Goal: Browse casually

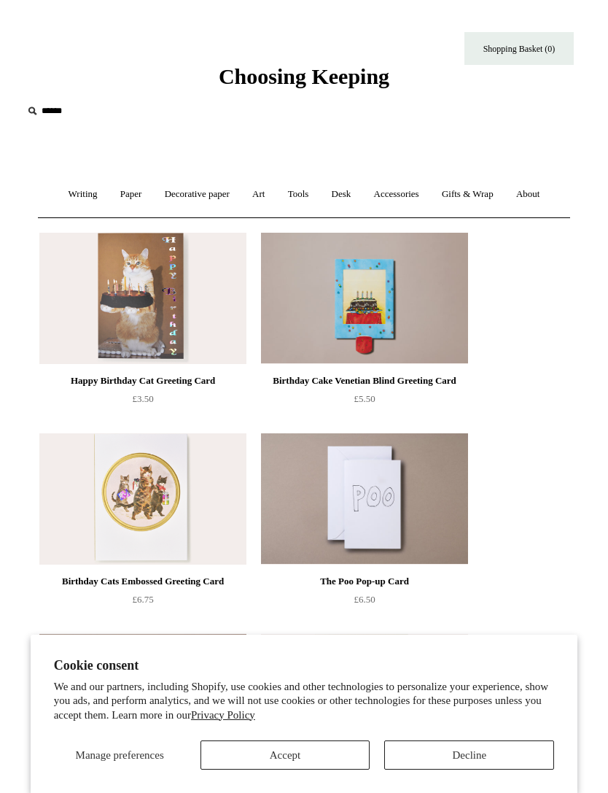
click at [468, 743] on button "Decline" at bounding box center [469, 754] width 170 height 29
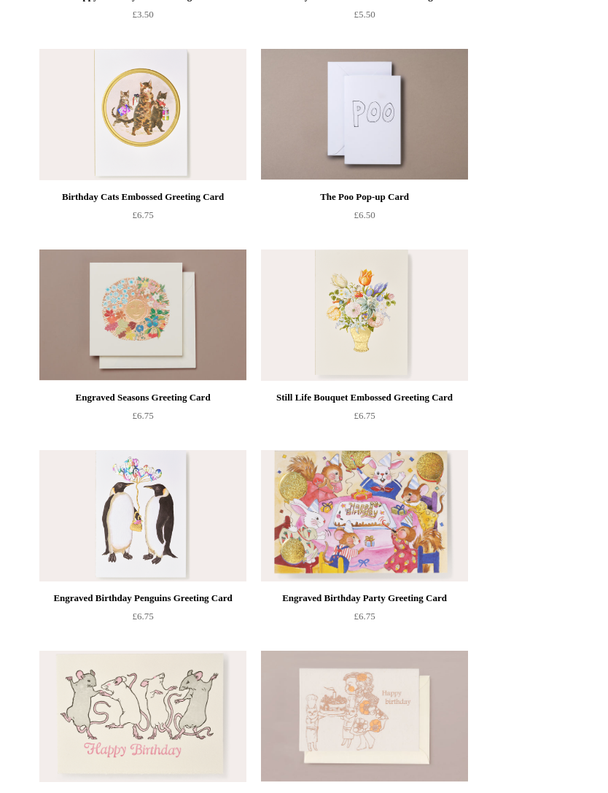
scroll to position [385, 0]
click at [336, 529] on img at bounding box center [364, 514] width 207 height 131
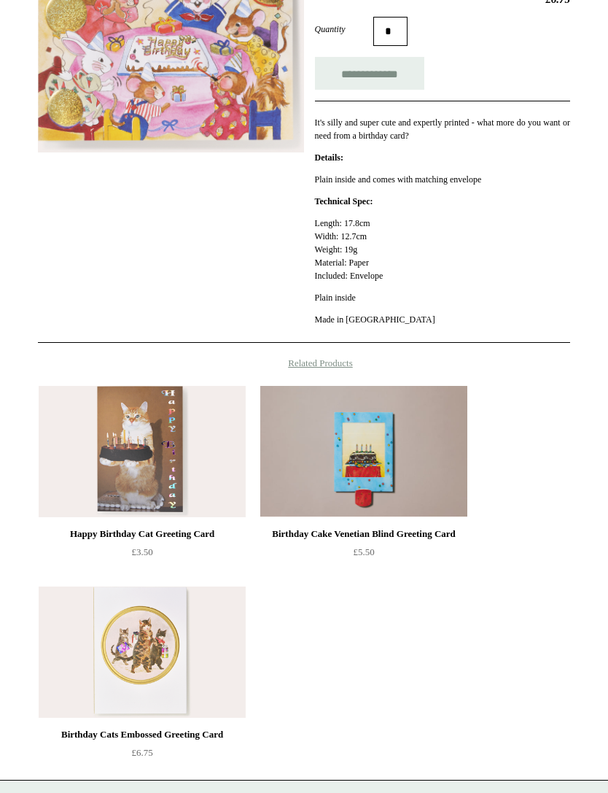
scroll to position [295, 0]
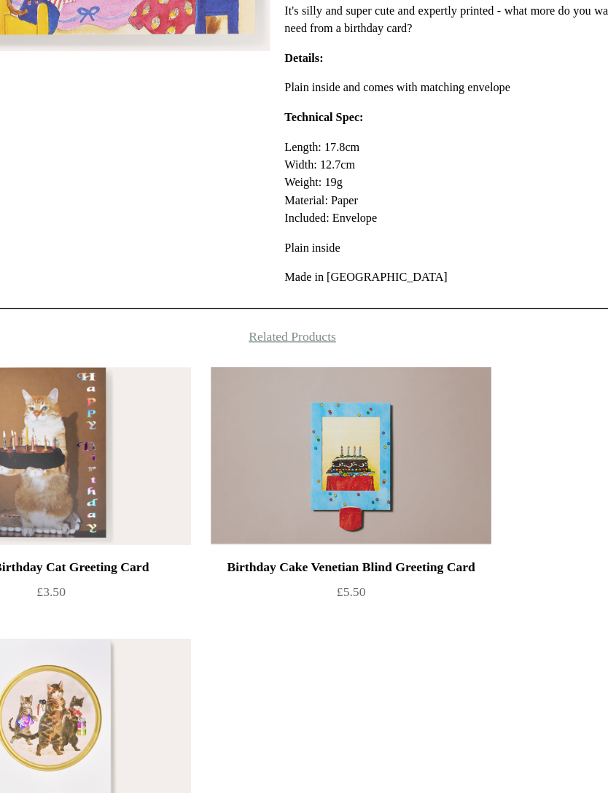
click at [264, 537] on div "Birthday Cake Venetian Blind Greeting Card" at bounding box center [364, 546] width 200 height 18
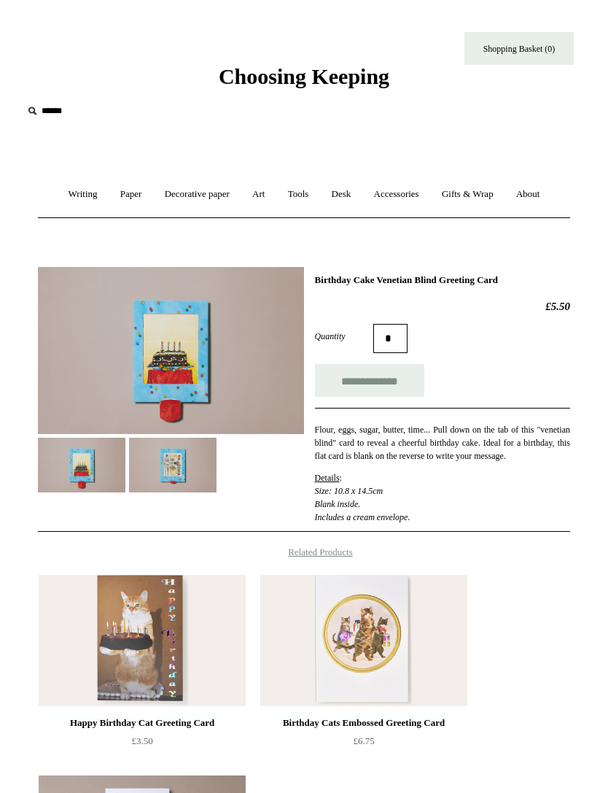
click at [162, 478] on img at bounding box center [173, 465] width 88 height 55
click at [473, 202] on link "Gifts & Wrap +" at bounding box center [468, 194] width 72 height 39
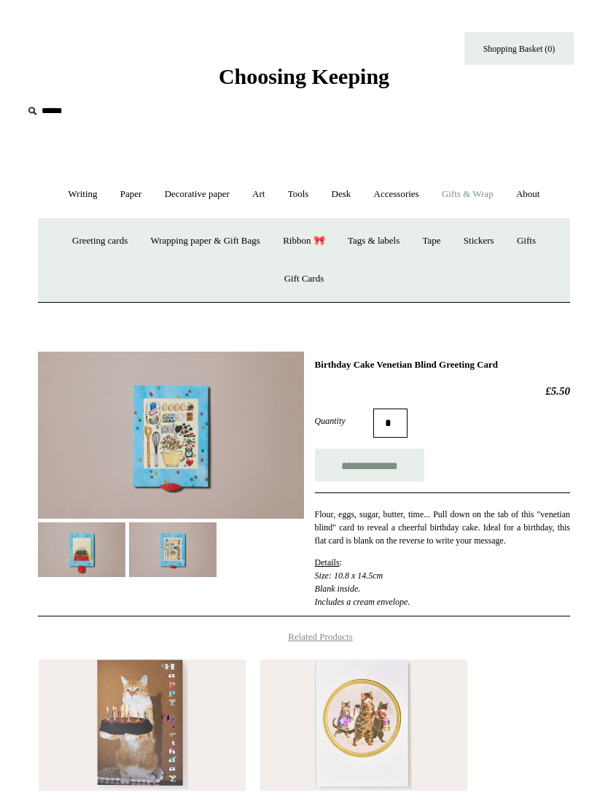
click at [90, 244] on link "Greeting cards +" at bounding box center [100, 241] width 76 height 39
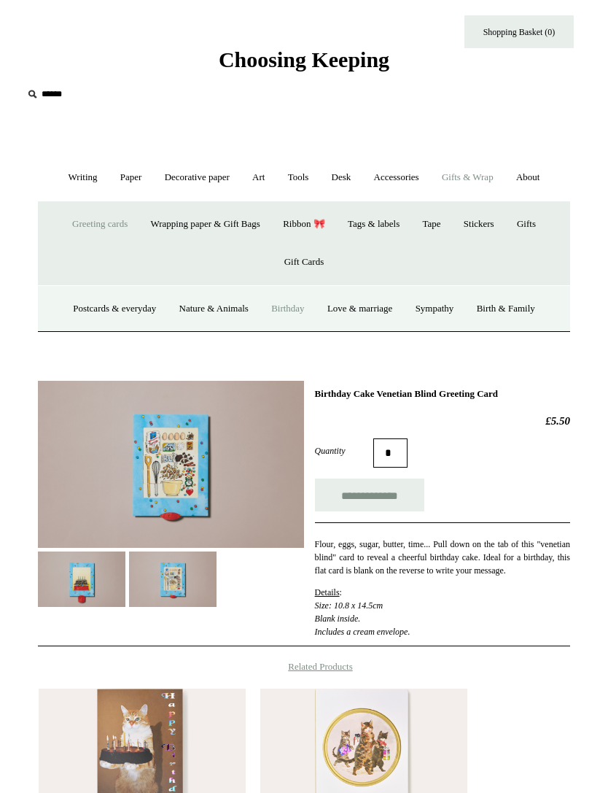
scroll to position [17, 0]
click at [284, 312] on link "Birthday" at bounding box center [288, 309] width 54 height 39
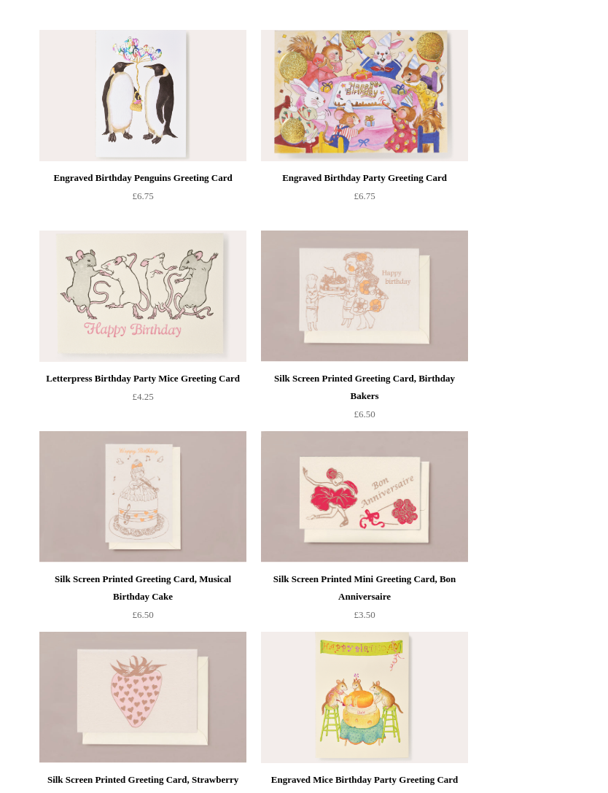
scroll to position [828, 0]
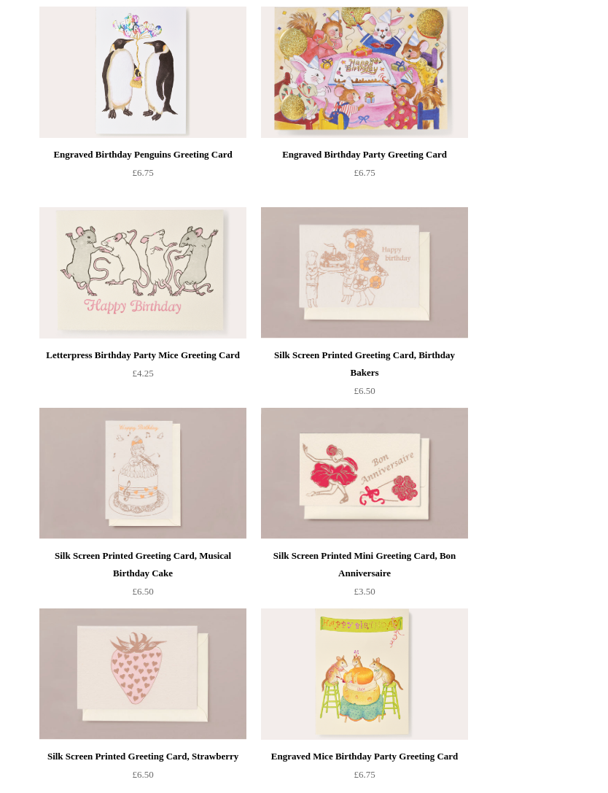
click at [324, 281] on img at bounding box center [364, 272] width 207 height 131
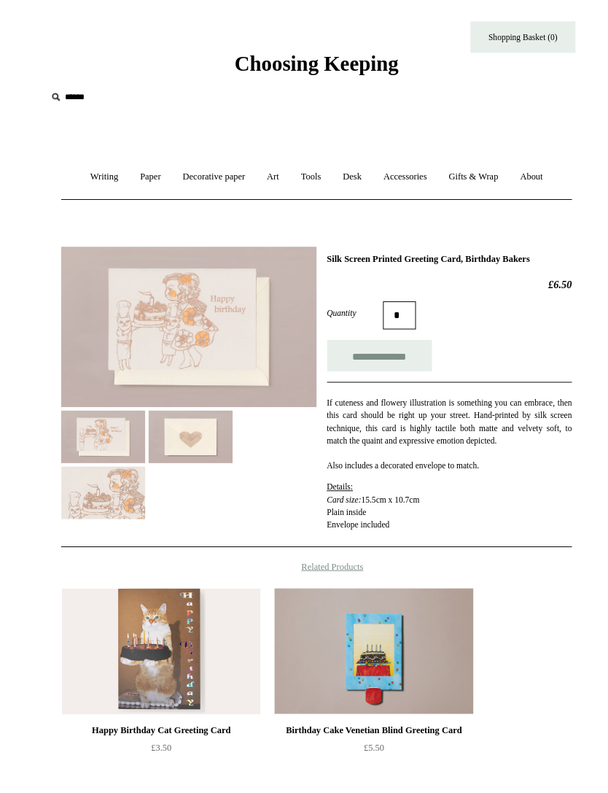
scroll to position [32, 0]
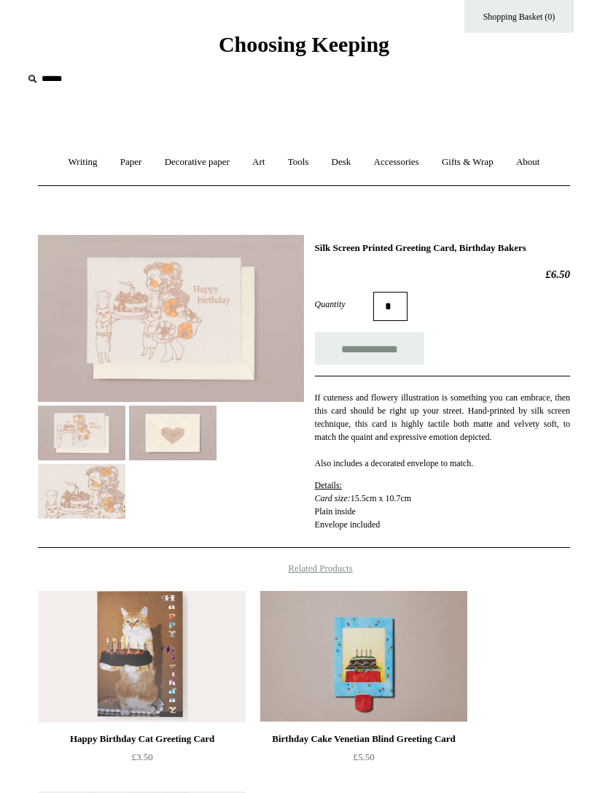
click at [107, 330] on img at bounding box center [171, 318] width 266 height 167
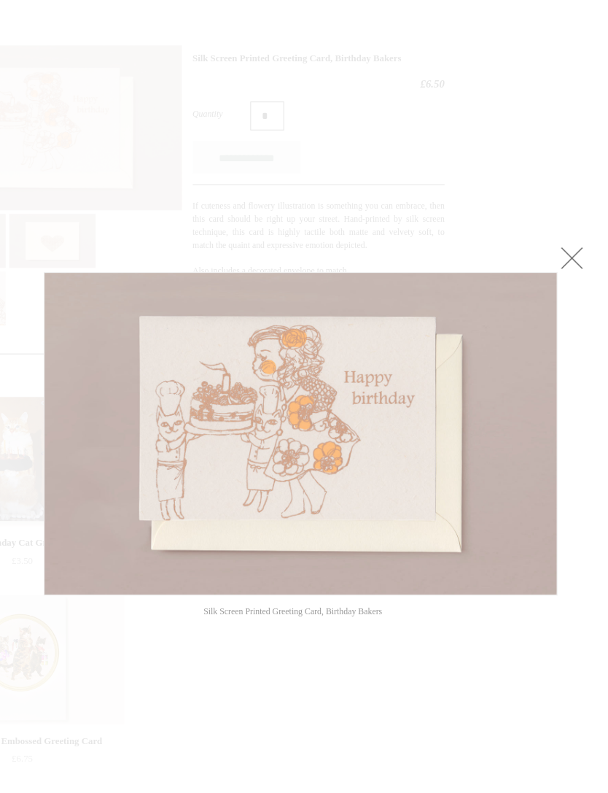
scroll to position [252, 106]
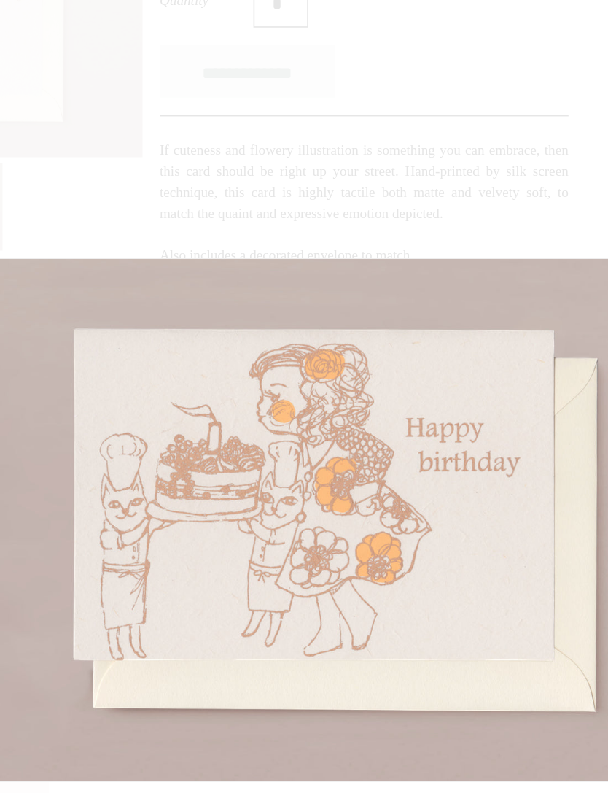
click at [151, 446] on img at bounding box center [318, 408] width 519 height 326
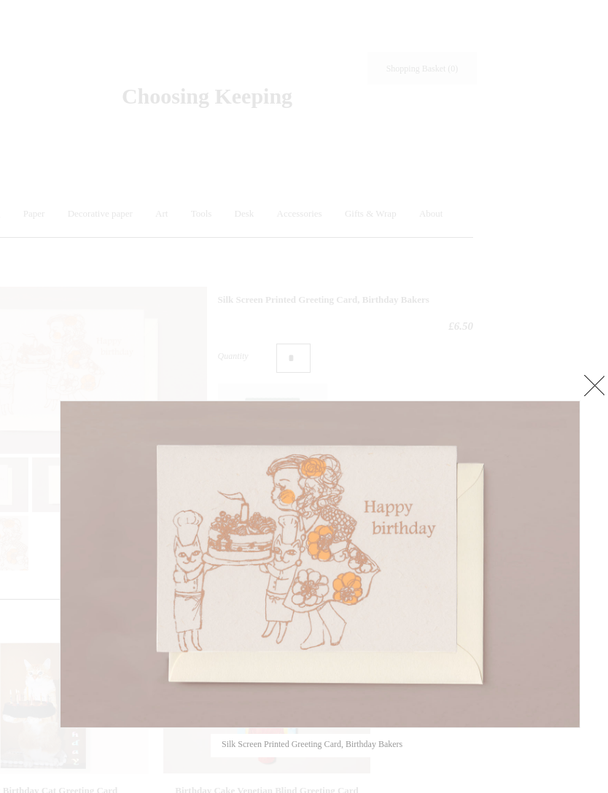
scroll to position [0, 90]
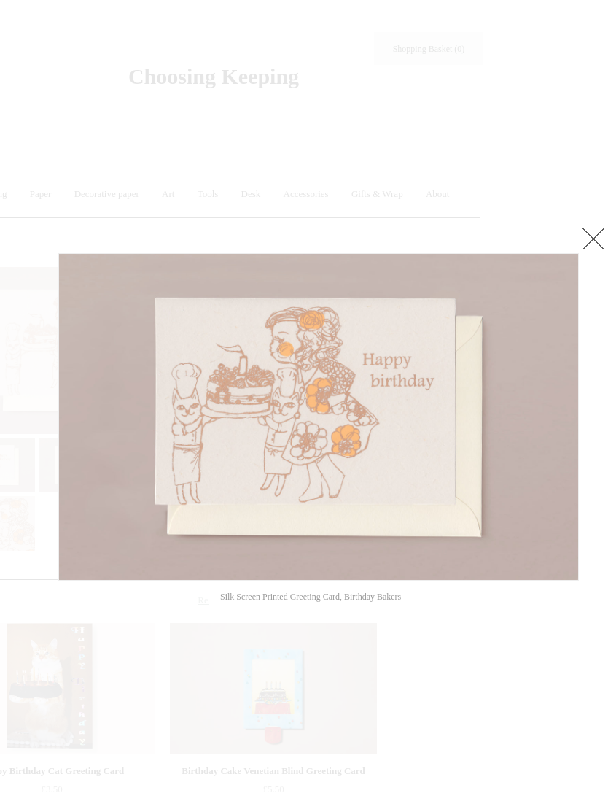
click at [594, 246] on link at bounding box center [593, 238] width 29 height 29
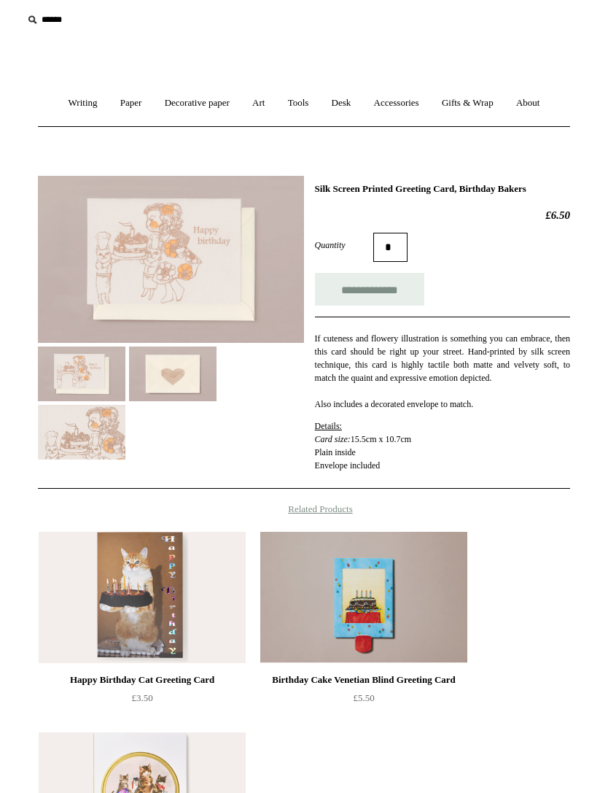
scroll to position [0, 0]
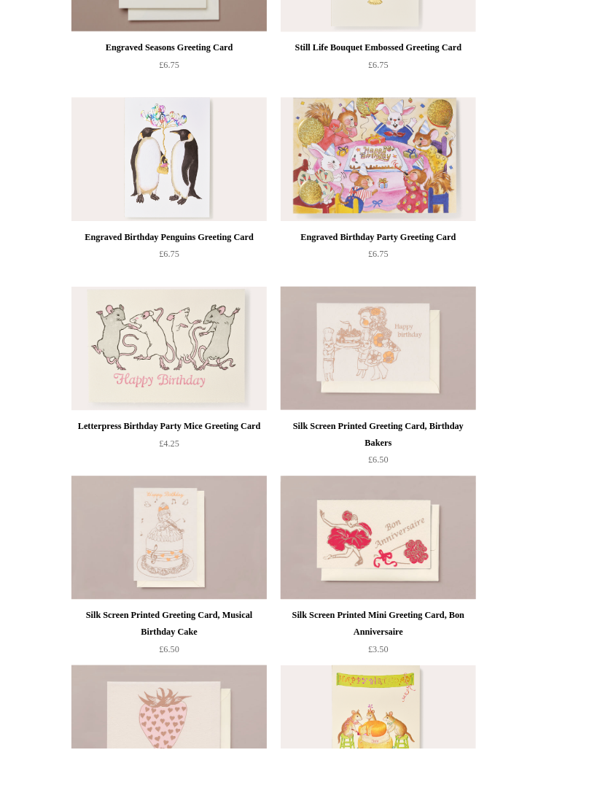
scroll to position [862, 0]
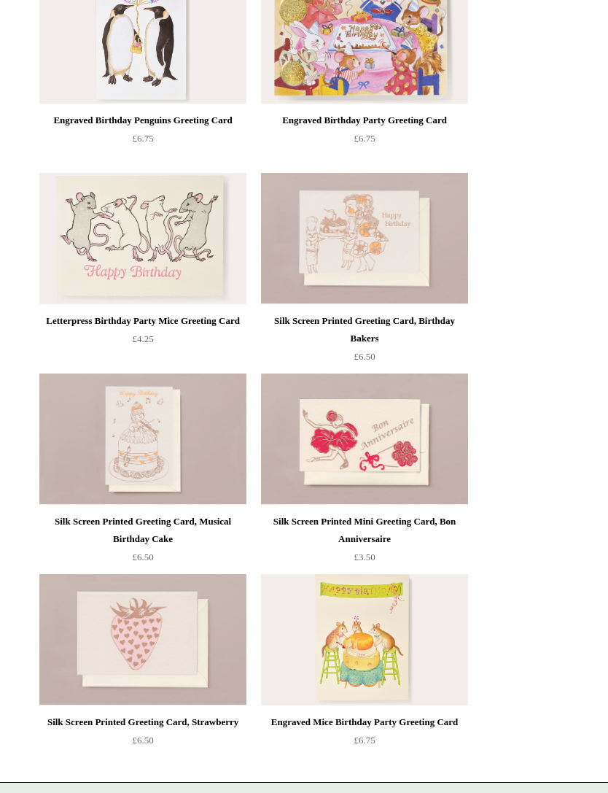
click at [112, 440] on img at bounding box center [142, 438] width 207 height 131
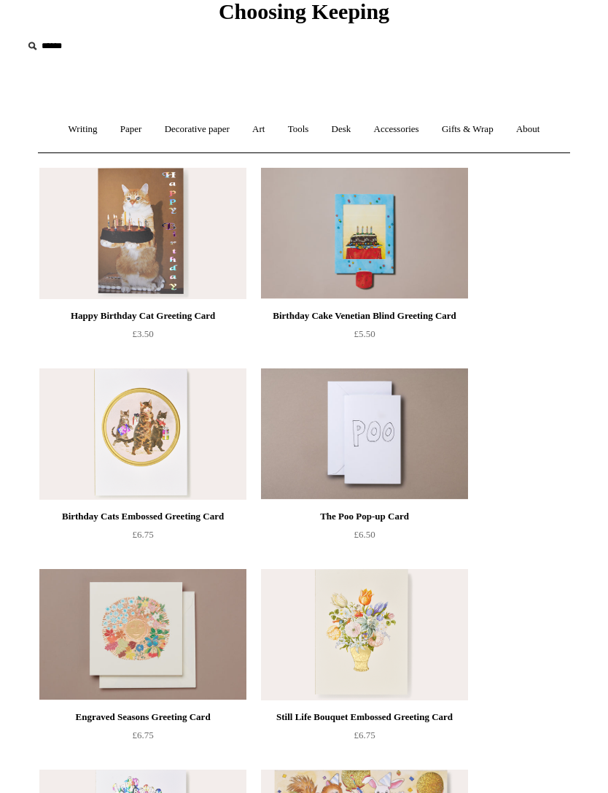
scroll to position [0, 0]
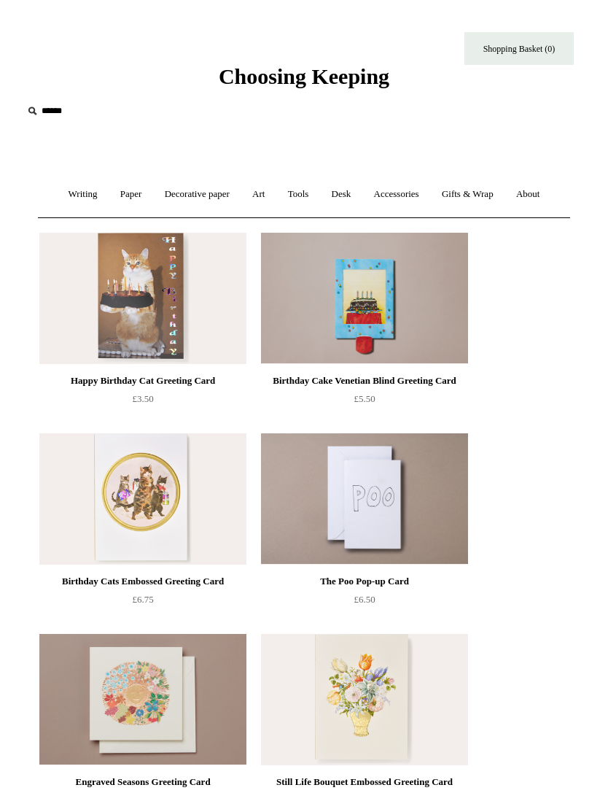
click at [205, 199] on link "Decorative paper +" at bounding box center [197, 194] width 85 height 39
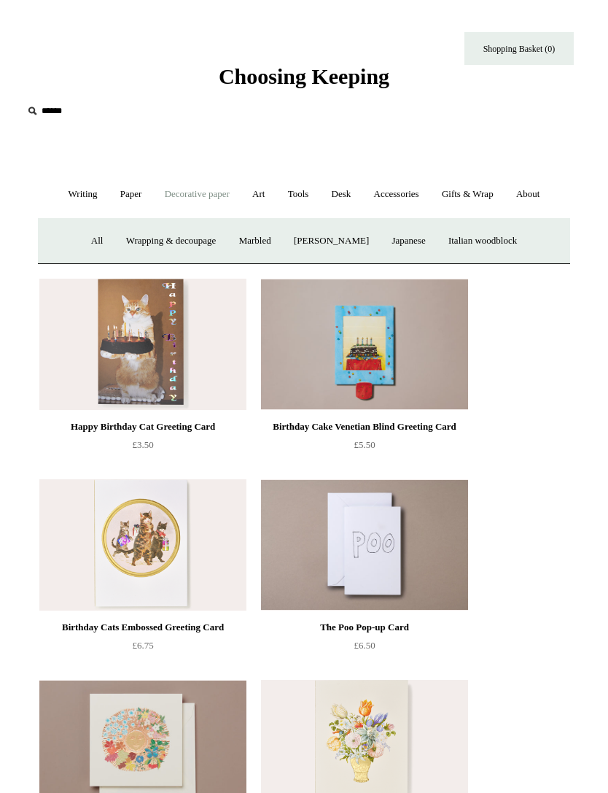
click at [190, 198] on link "Decorative paper -" at bounding box center [197, 194] width 85 height 39
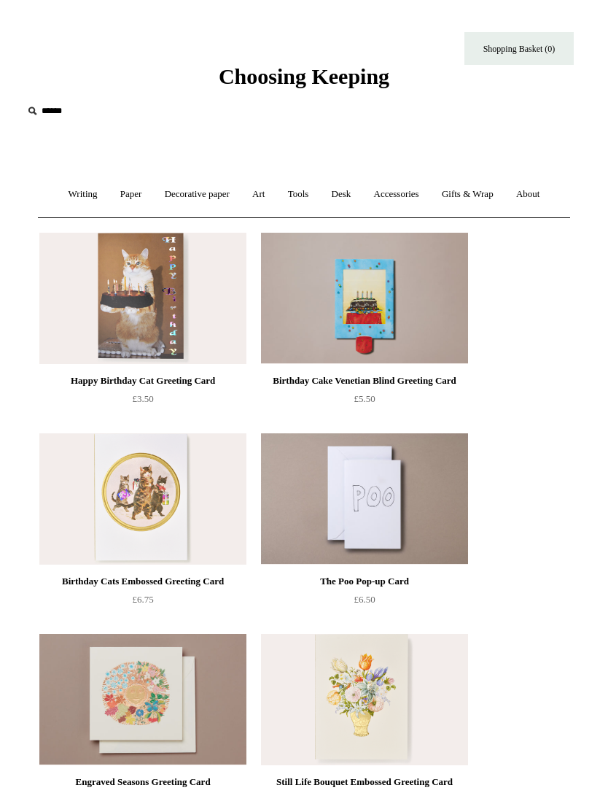
click at [400, 199] on link "Accessories +" at bounding box center [397, 194] width 66 height 39
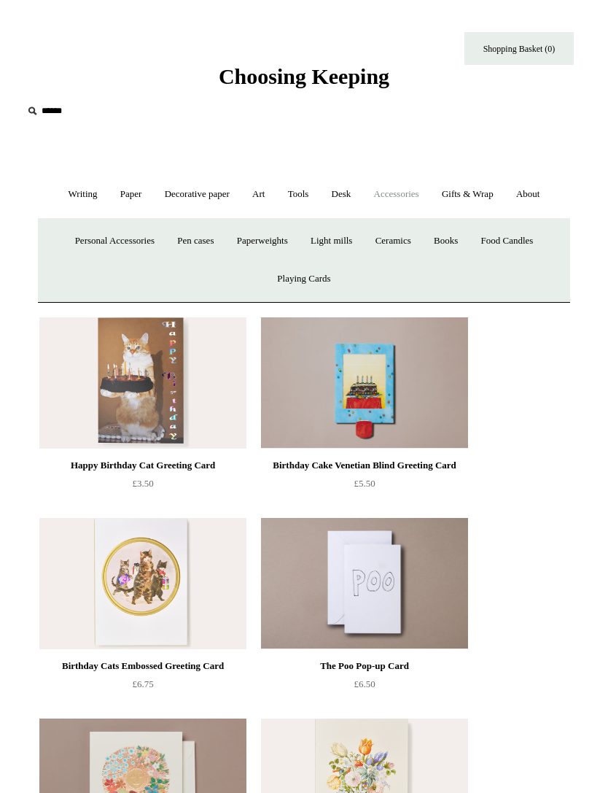
click at [197, 210] on link "Decorative paper +" at bounding box center [197, 194] width 85 height 39
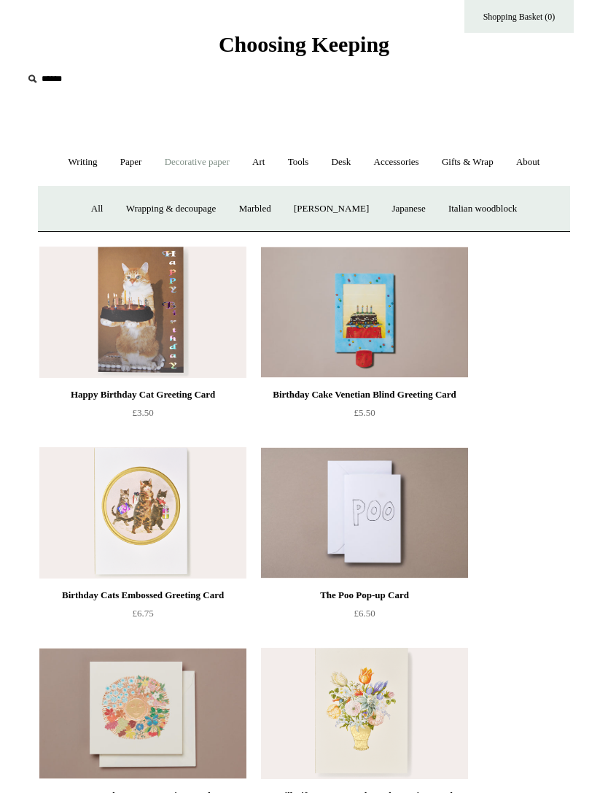
scroll to position [31, 0]
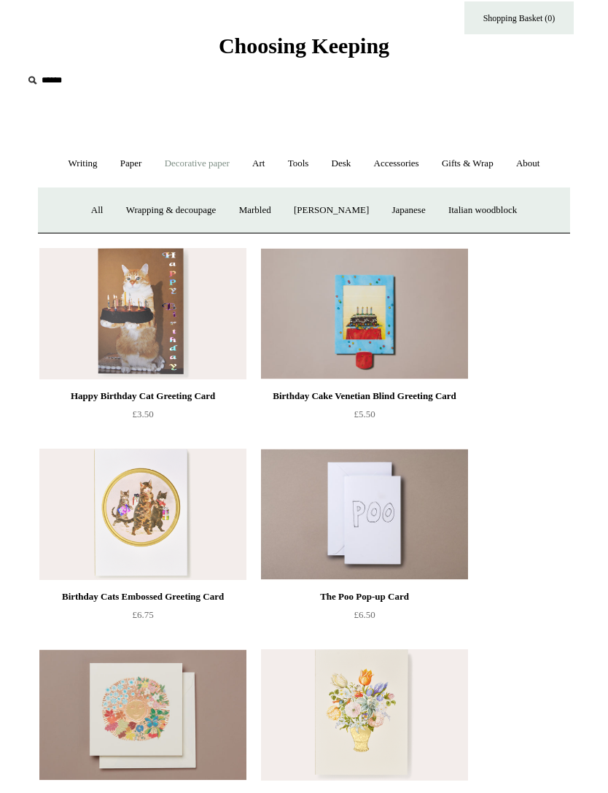
click at [396, 163] on link "Accessories +" at bounding box center [397, 163] width 66 height 39
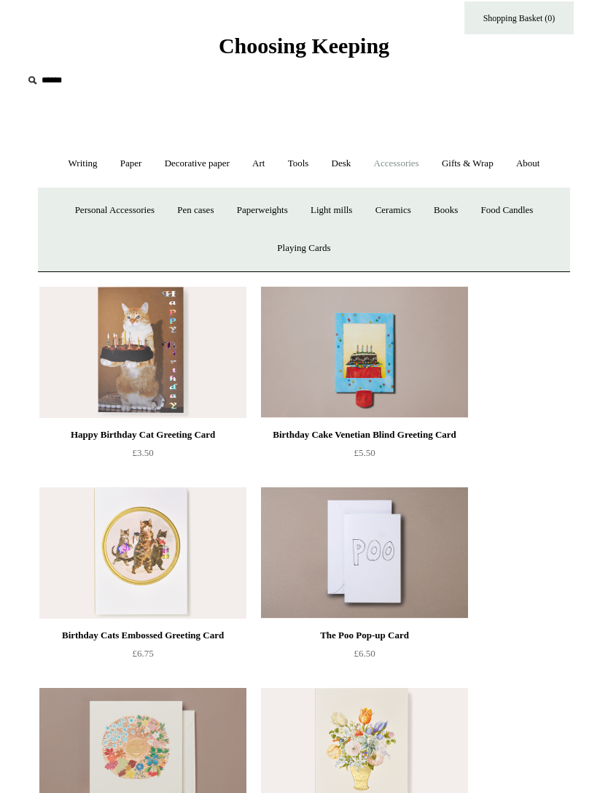
click at [338, 200] on link "Light mills" at bounding box center [332, 210] width 62 height 39
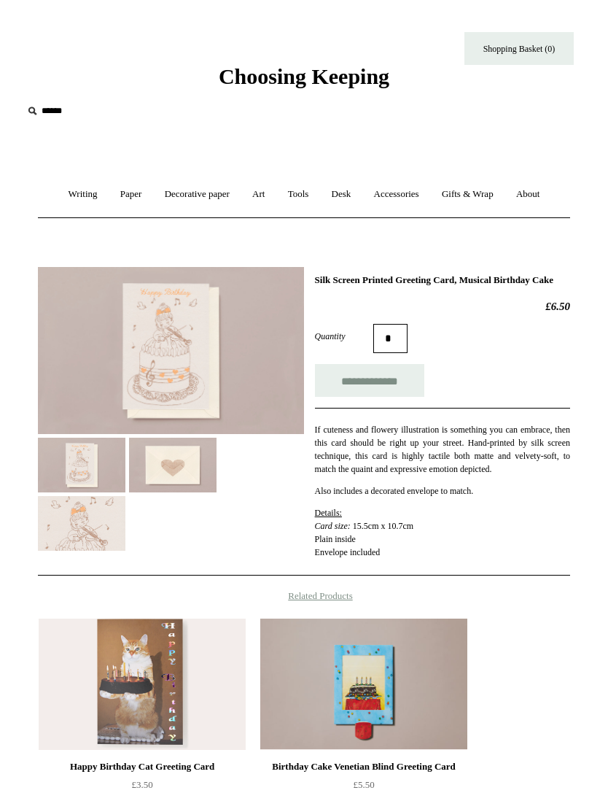
click at [157, 357] on img at bounding box center [171, 350] width 266 height 167
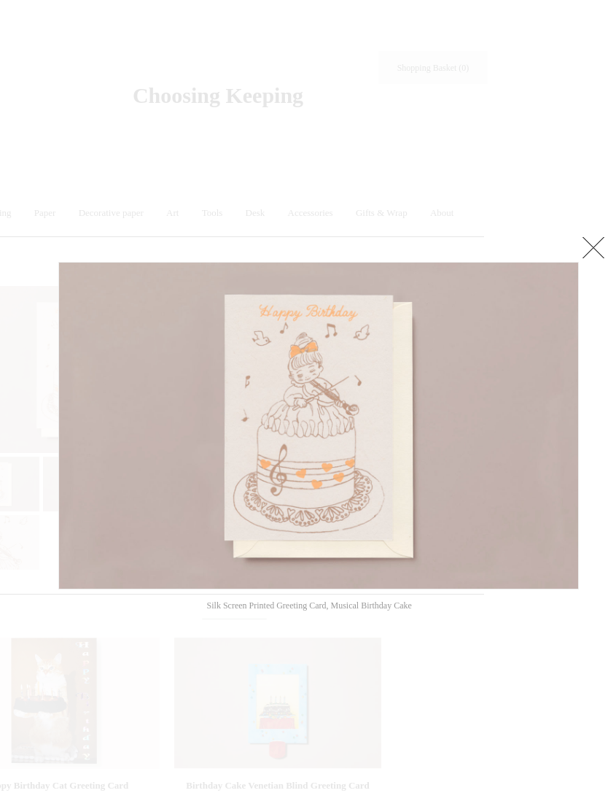
scroll to position [0, 85]
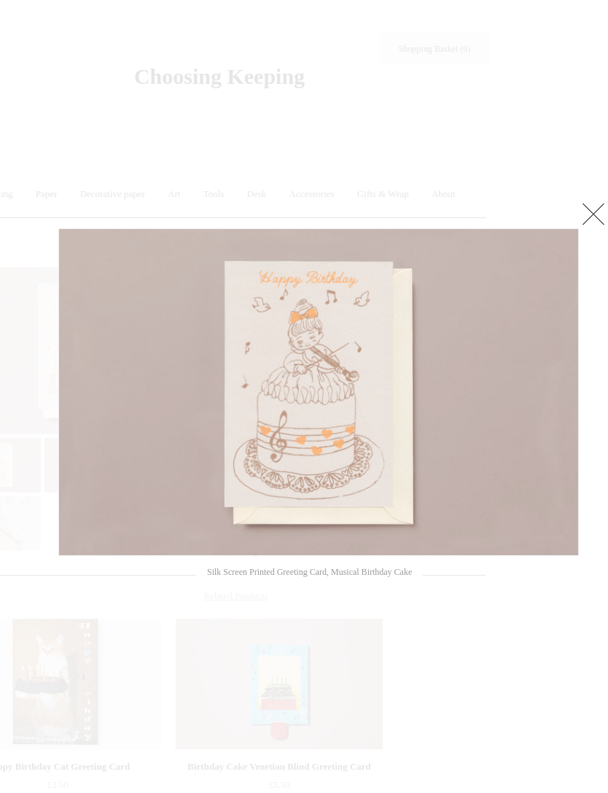
click at [594, 228] on link at bounding box center [593, 213] width 29 height 29
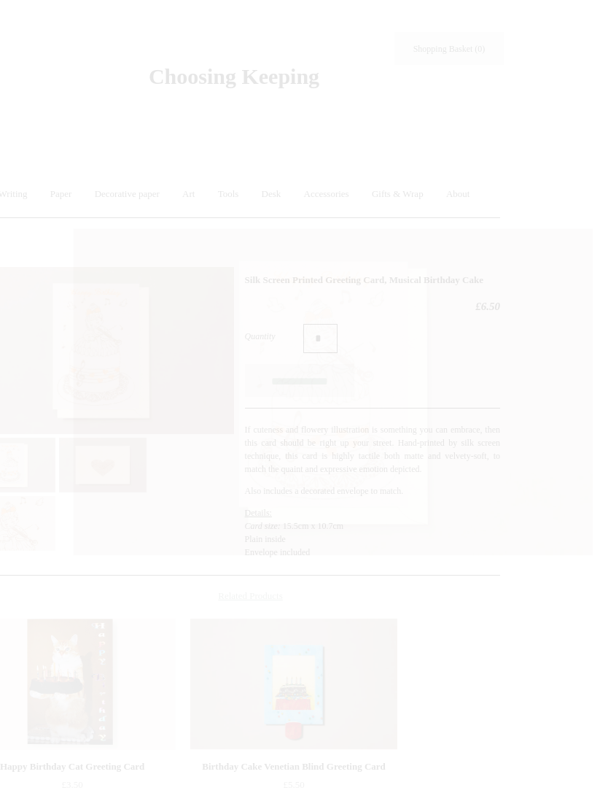
scroll to position [0, 0]
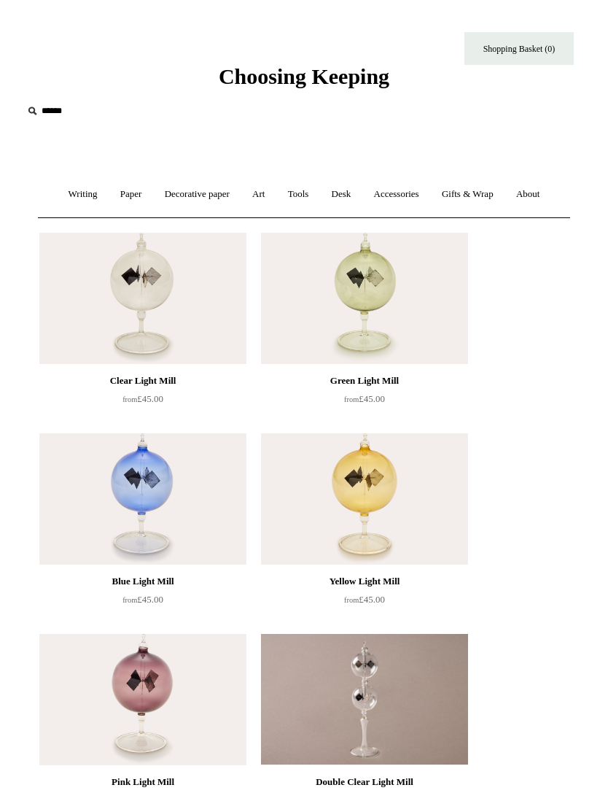
click at [402, 193] on link "Accessories +" at bounding box center [397, 194] width 66 height 39
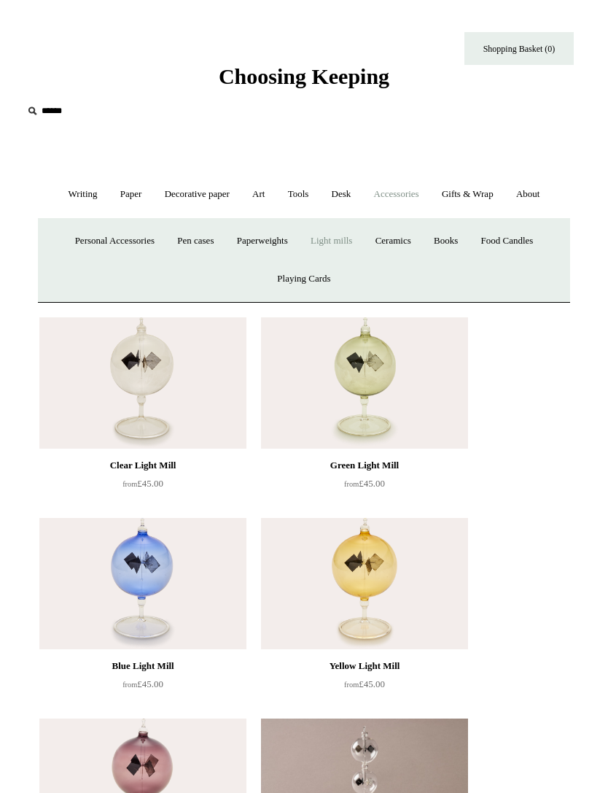
click at [265, 237] on link "Paperweights +" at bounding box center [262, 241] width 71 height 39
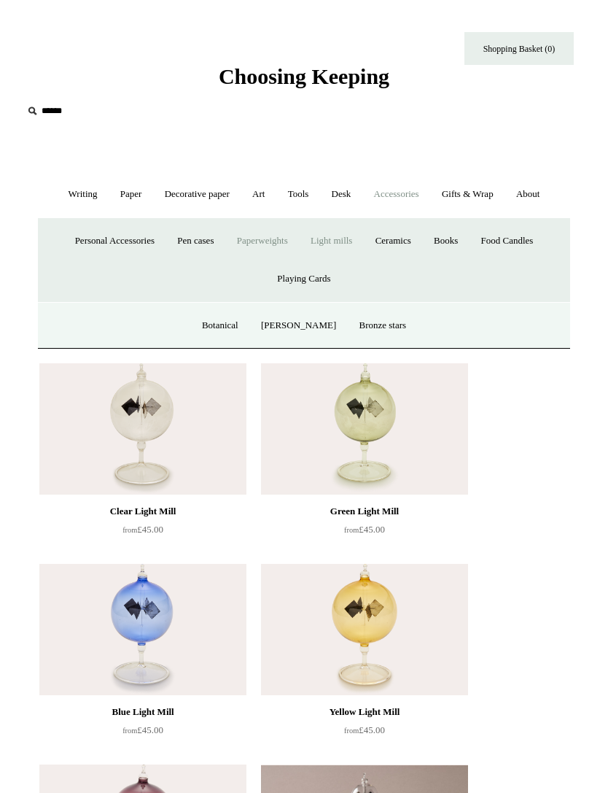
click at [308, 286] on link "Playing Cards" at bounding box center [304, 279] width 74 height 39
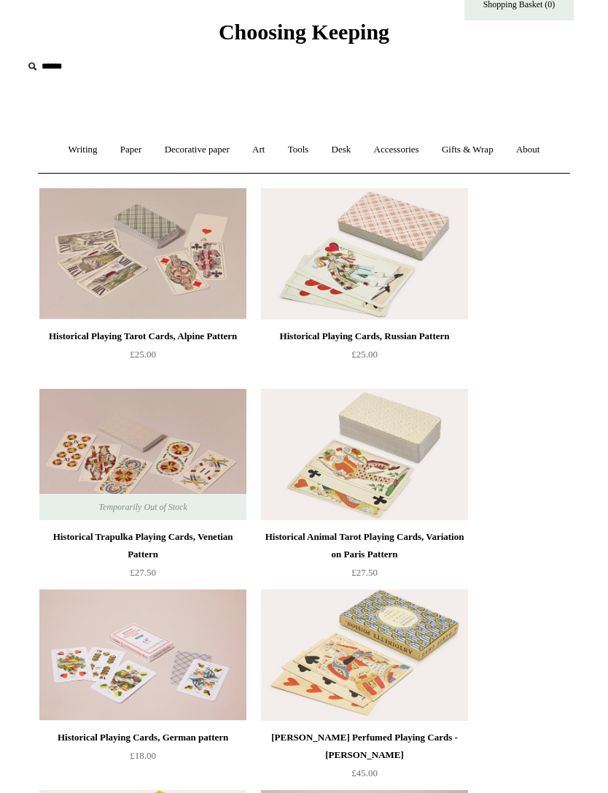
scroll to position [43, 0]
